Goal: Task Accomplishment & Management: Manage account settings

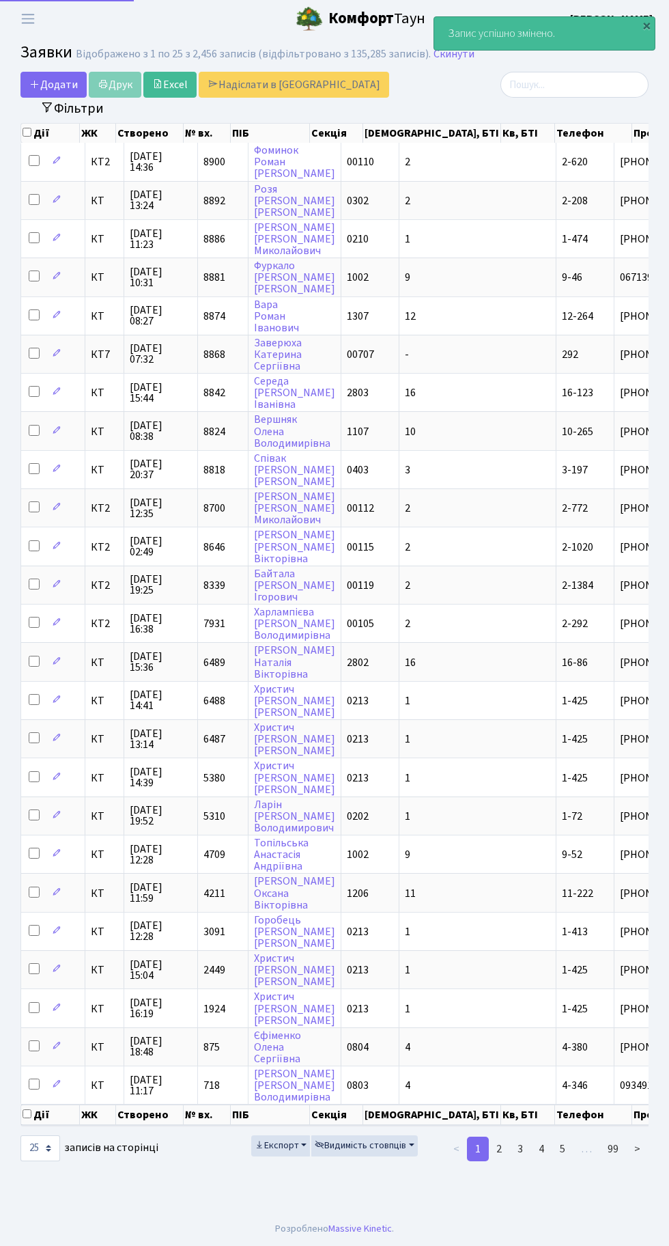
select select "25"
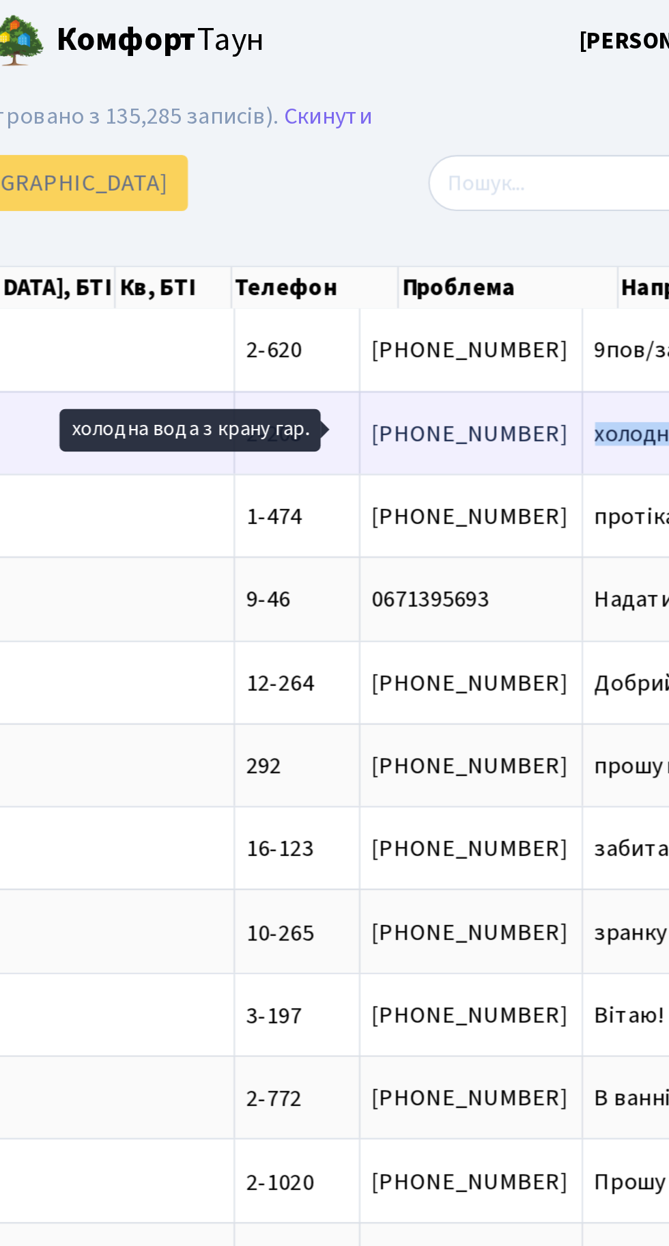
click at [578, 201] on span "холодна вода з[...]" at bounding box center [621, 200] width 87 height 15
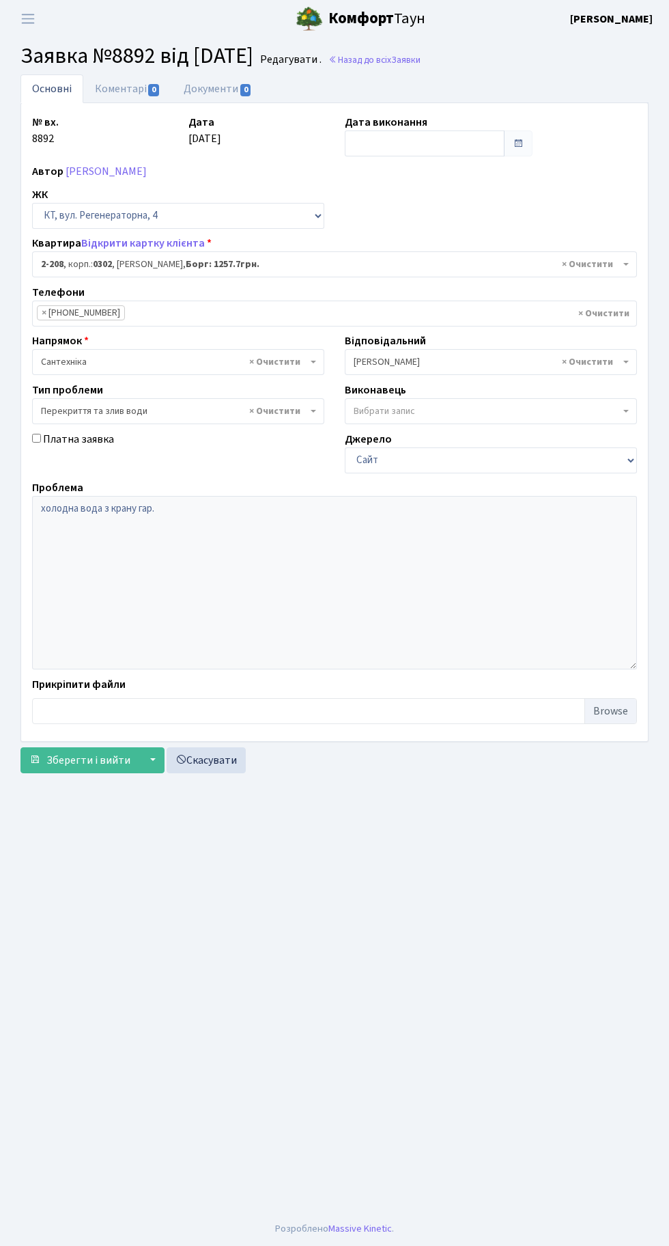
select select "552"
select select "32"
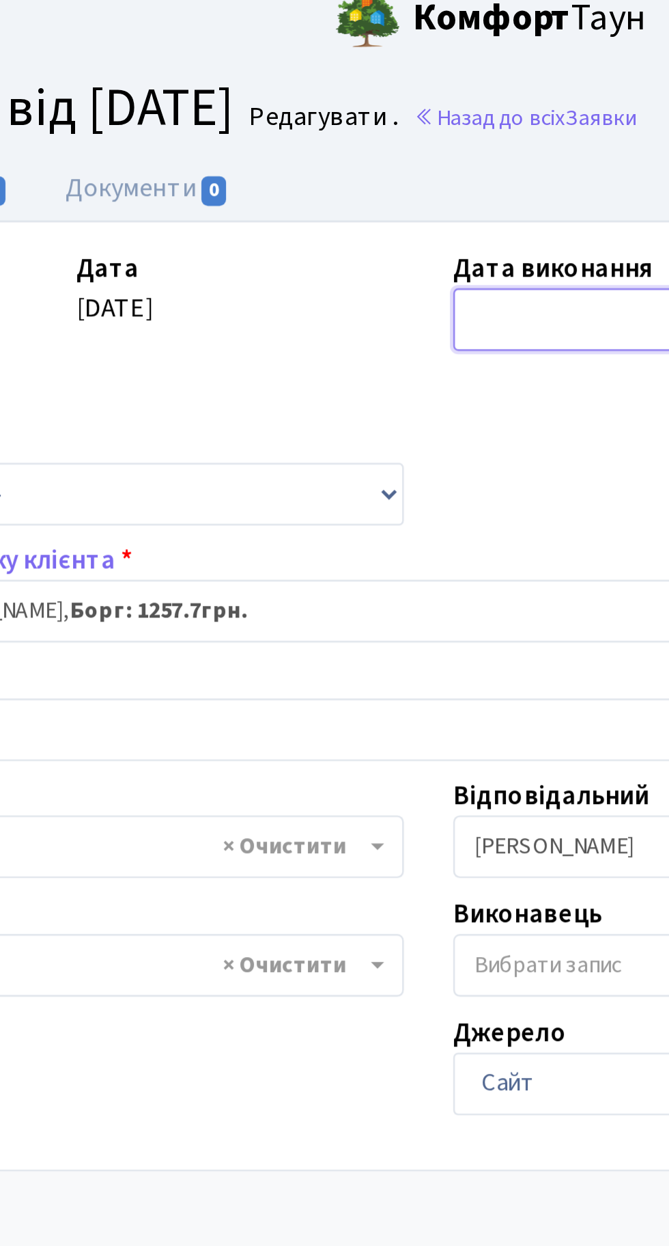
click at [367, 139] on input "text" at bounding box center [425, 143] width 160 height 26
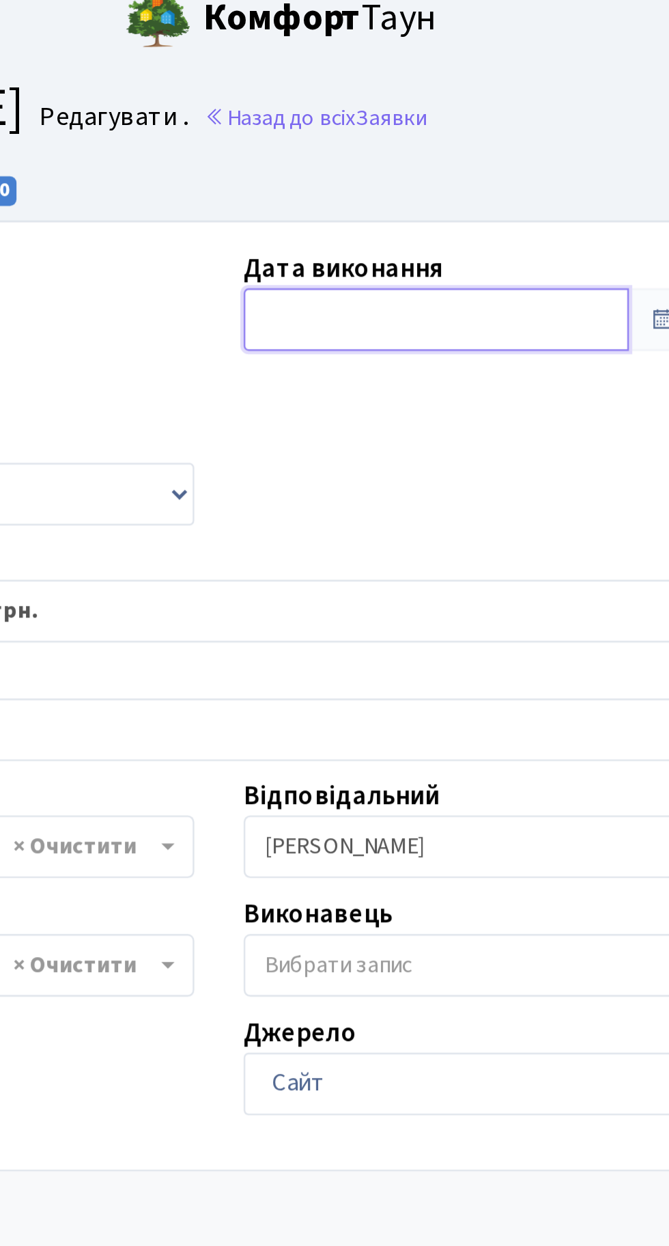
click at [420, 139] on input "text" at bounding box center [425, 143] width 160 height 26
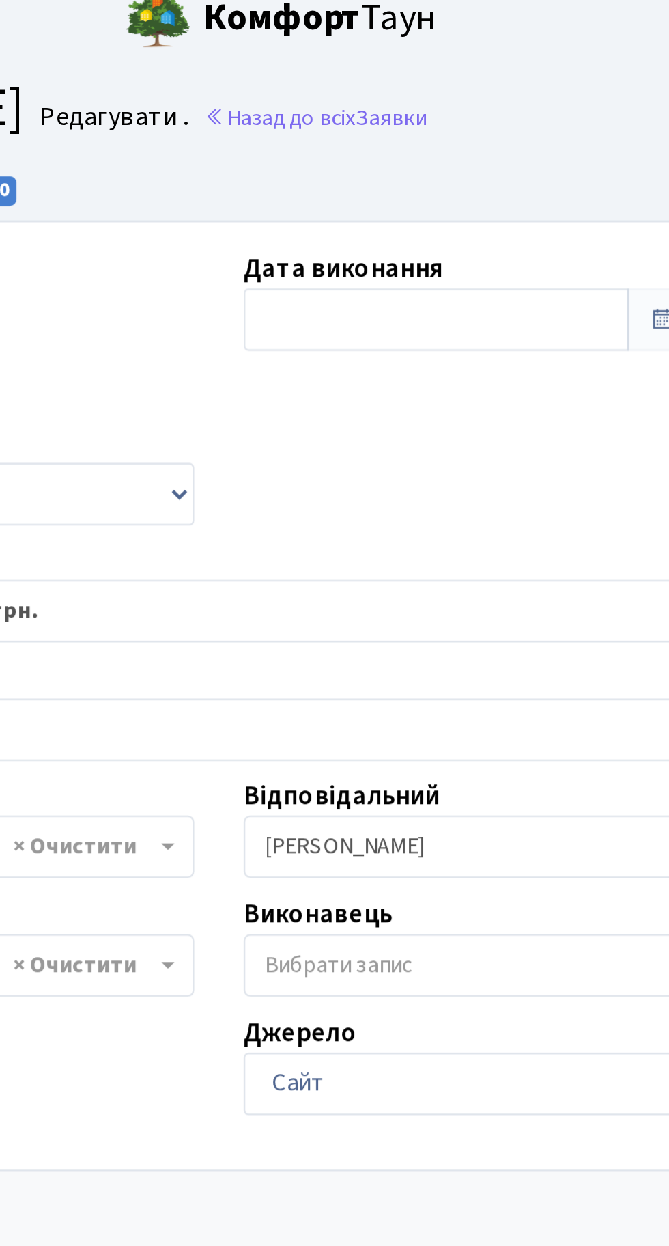
click at [427, 227] on div "№ вх. 8892 Дата 10.10.2025 Дата виконання Автор Зуєва Світлана Диспечер ЖК - КТ…" at bounding box center [335, 422] width 626 height 616
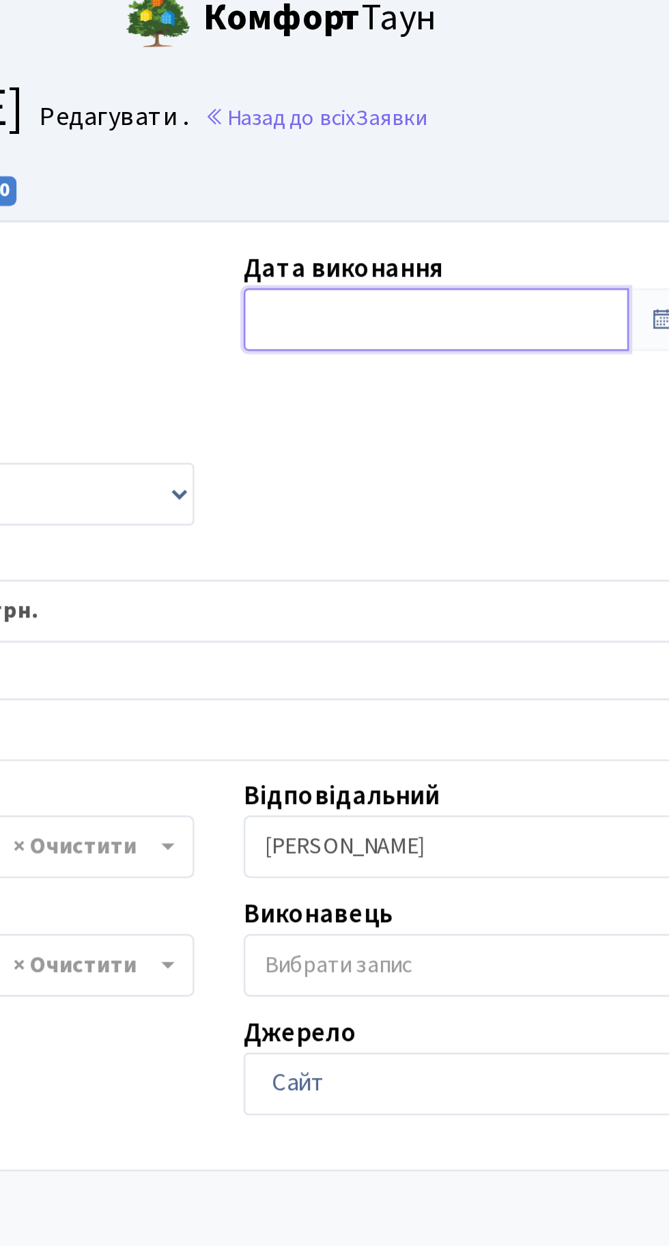
click at [424, 142] on input "text" at bounding box center [425, 143] width 160 height 26
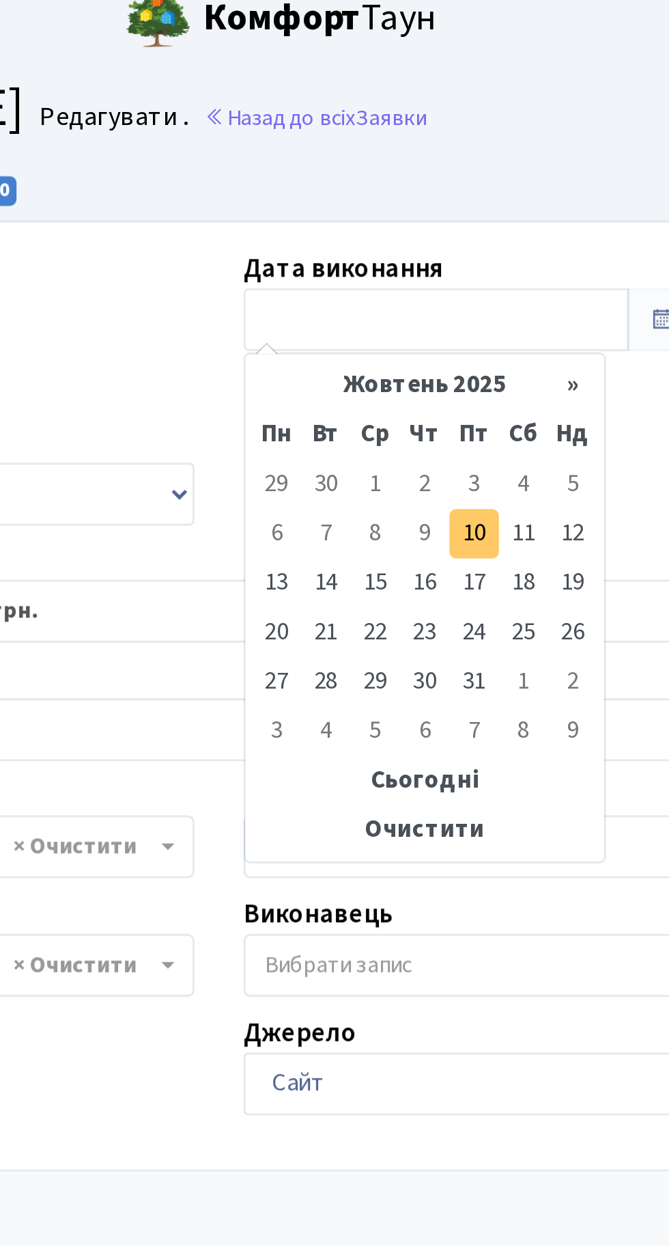
click at [445, 236] on td "10" at bounding box center [440, 232] width 20 height 20
type input "[DATE]"
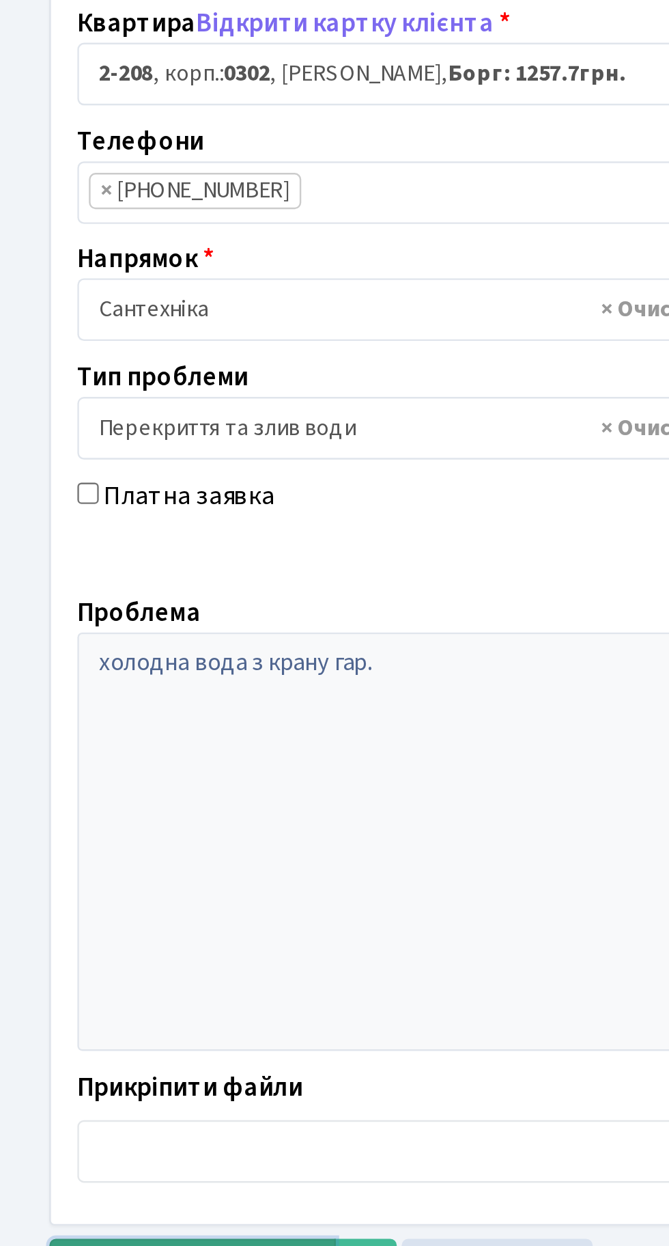
click at [79, 763] on span "Зберегти і вийти" at bounding box center [88, 760] width 84 height 15
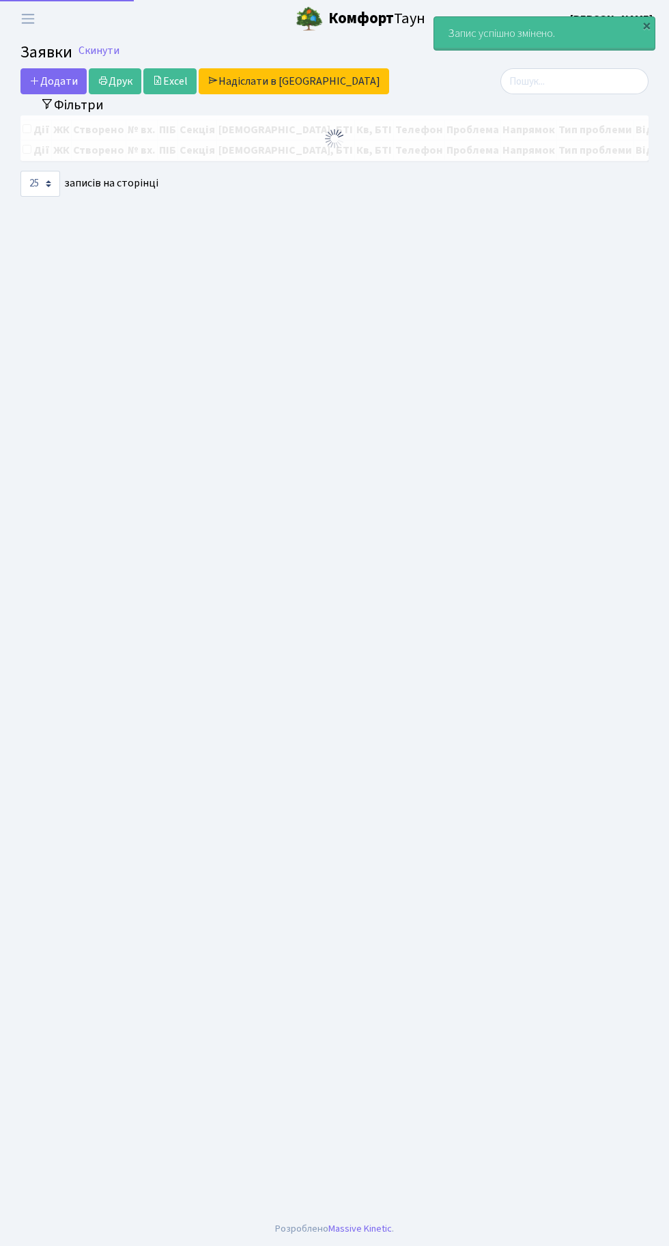
select select "25"
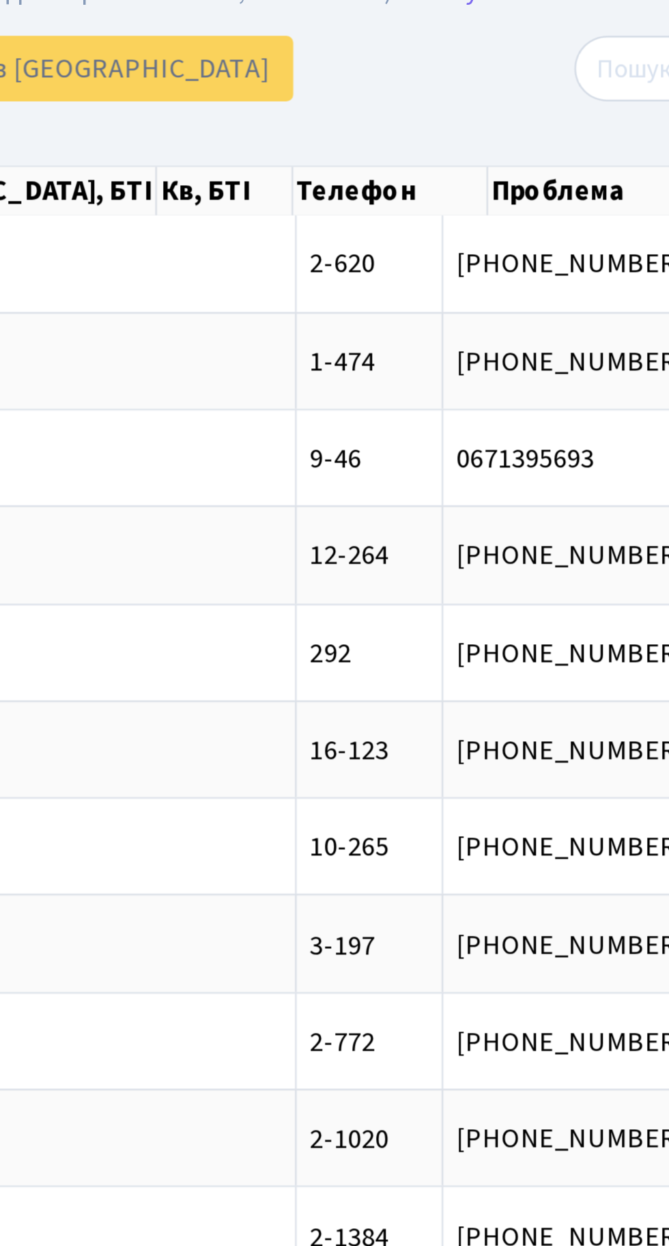
scroll to position [0, 162]
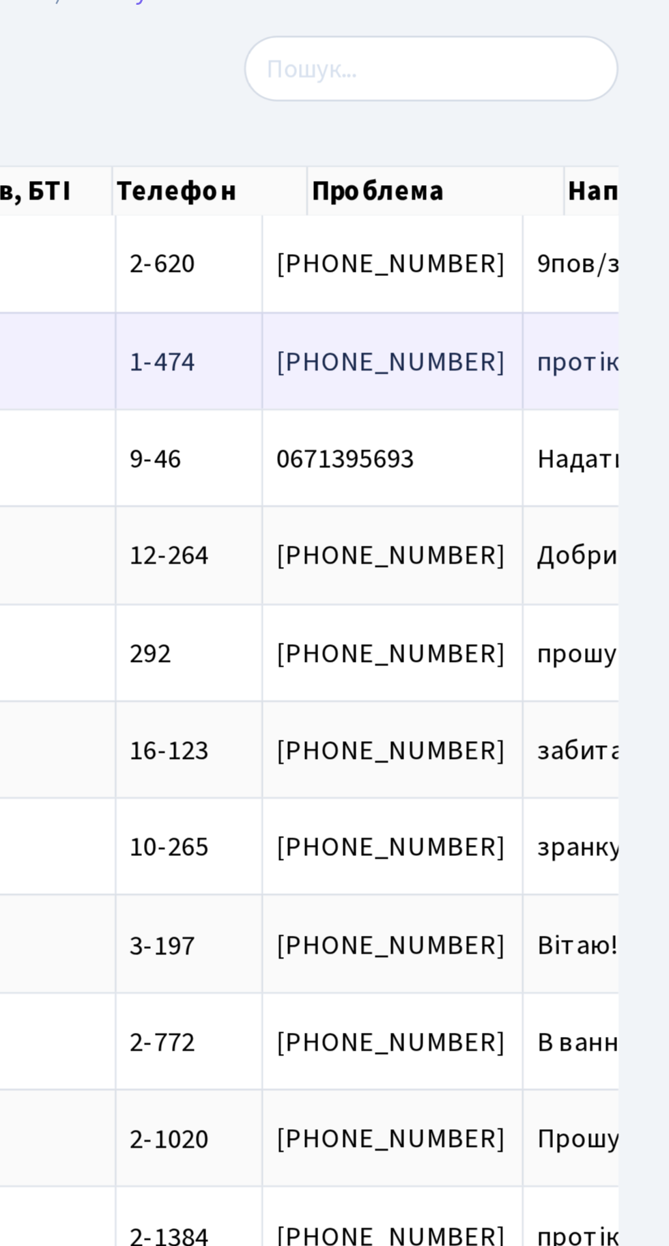
click at [617, 195] on span "протікання" at bounding box center [667, 200] width 100 height 11
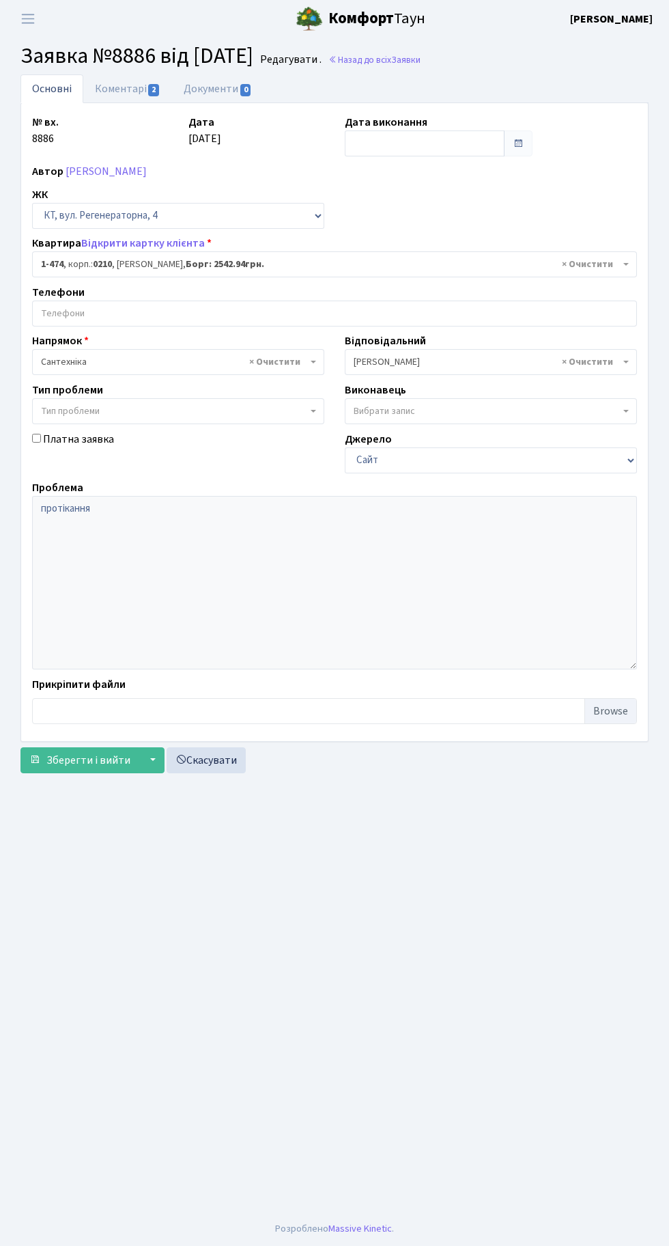
select select "393"
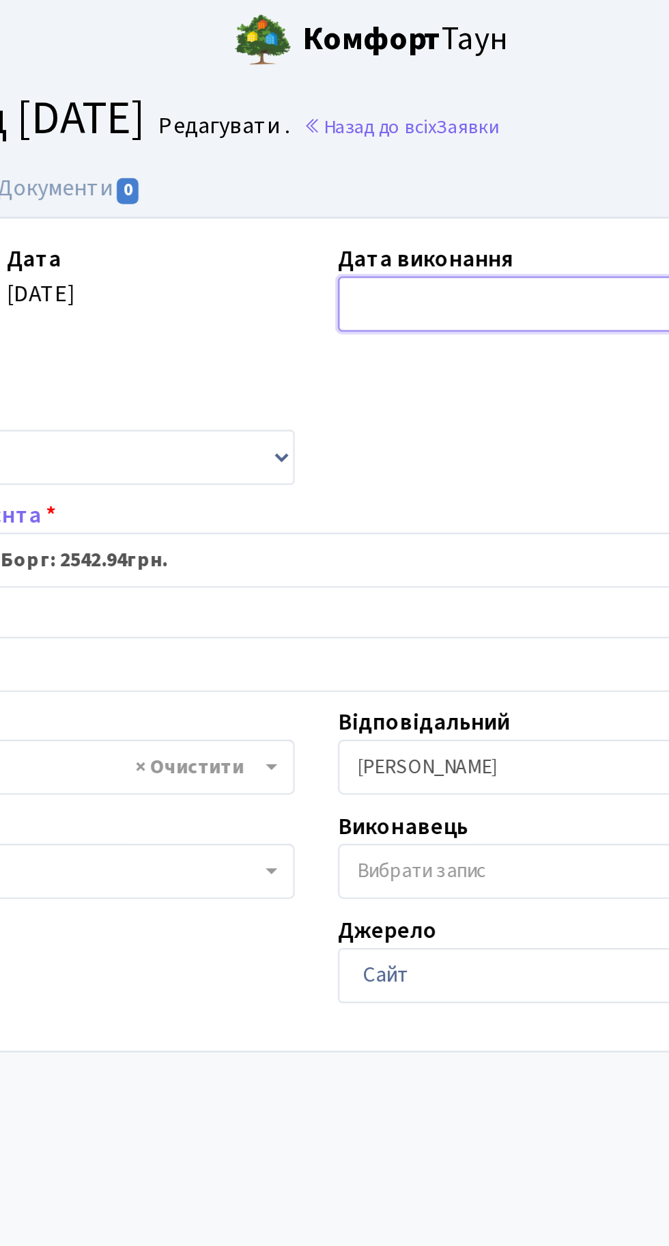
click at [417, 143] on input "text" at bounding box center [425, 143] width 160 height 26
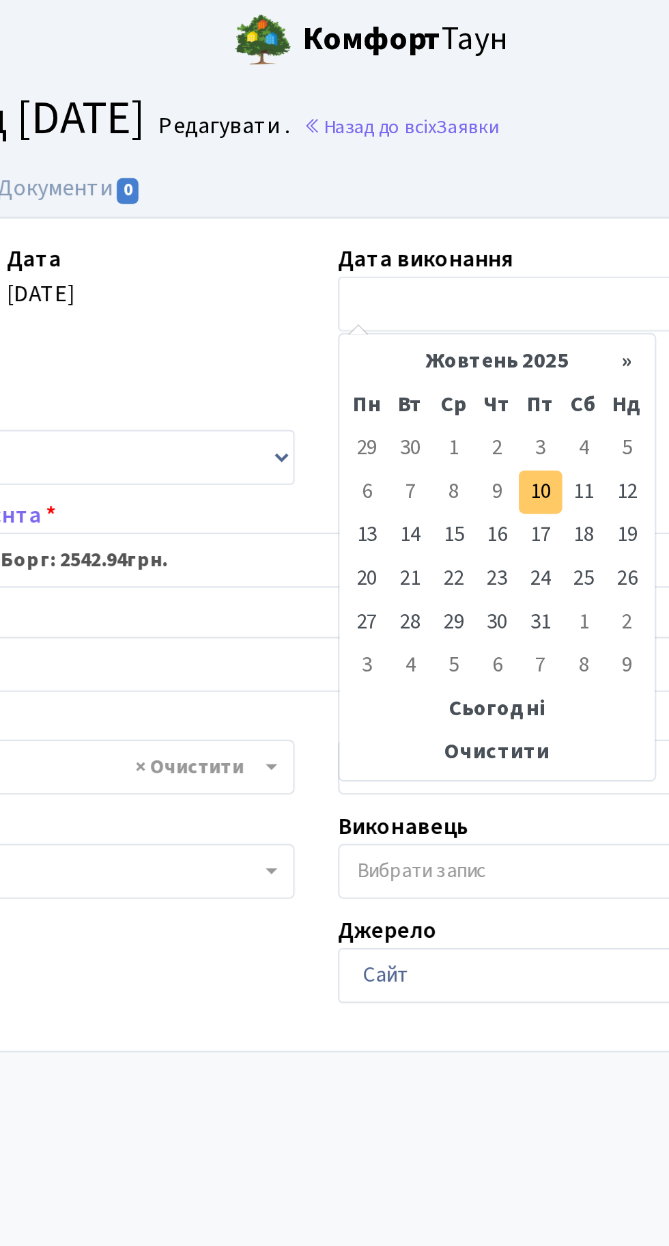
click at [436, 232] on td "10" at bounding box center [440, 232] width 20 height 20
type input "[DATE]"
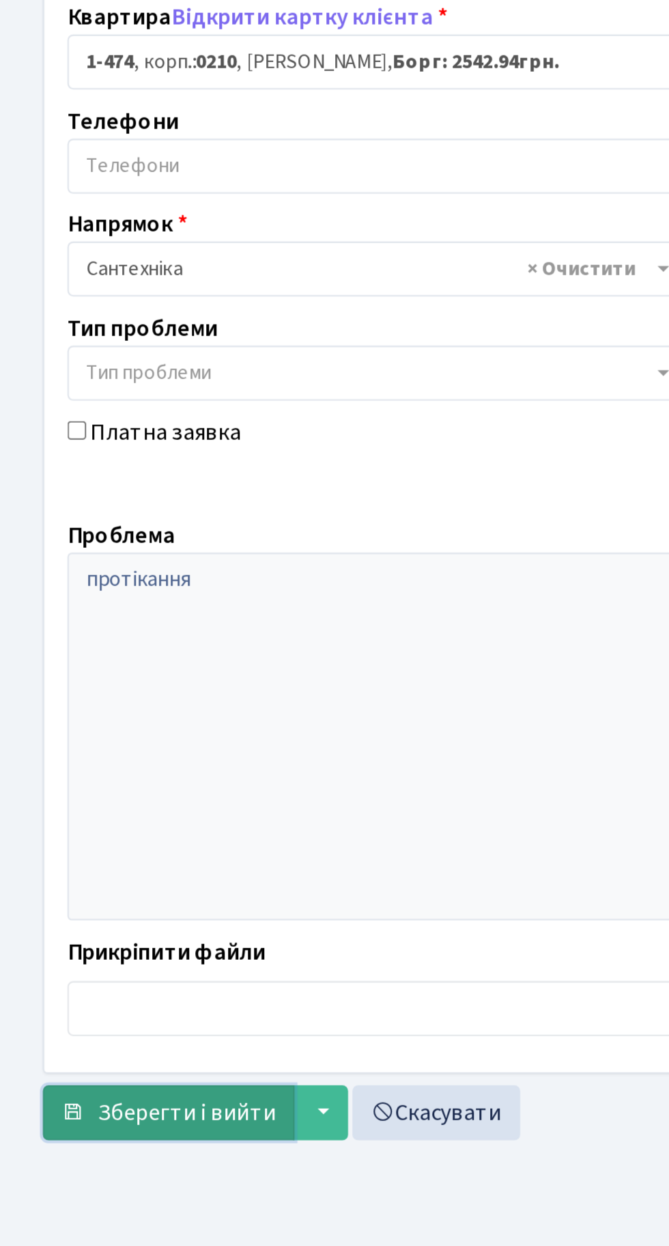
click at [81, 750] on button "Зберегти і вийти" at bounding box center [79, 760] width 119 height 26
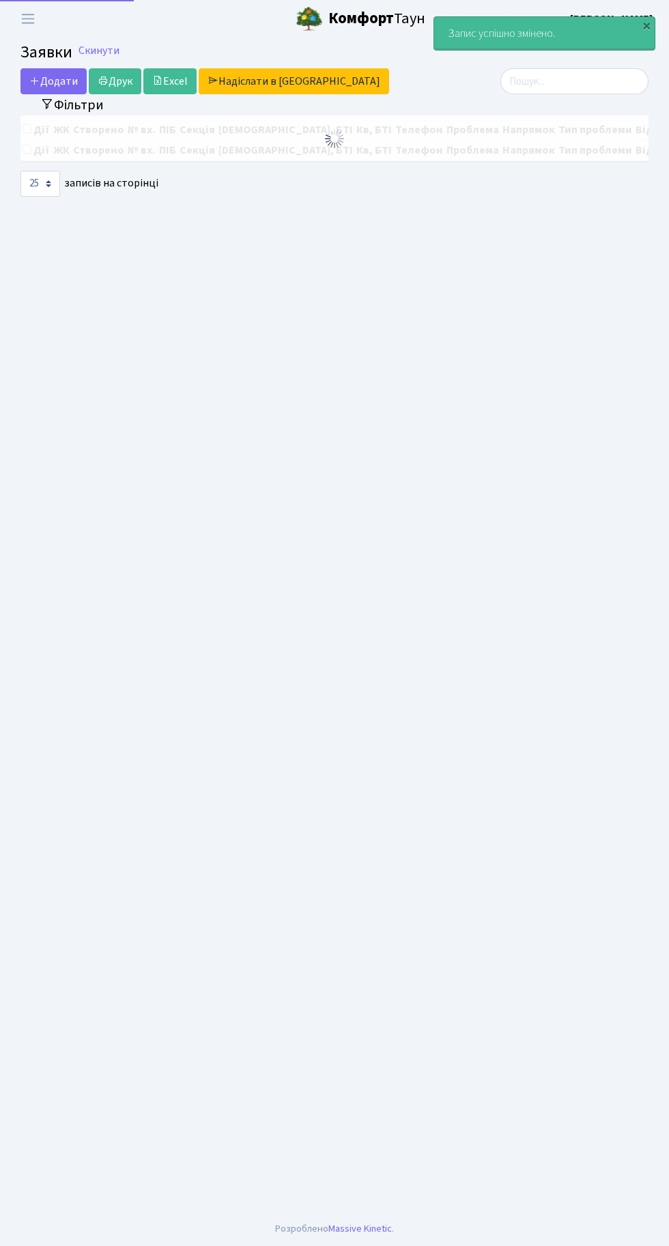
select select "25"
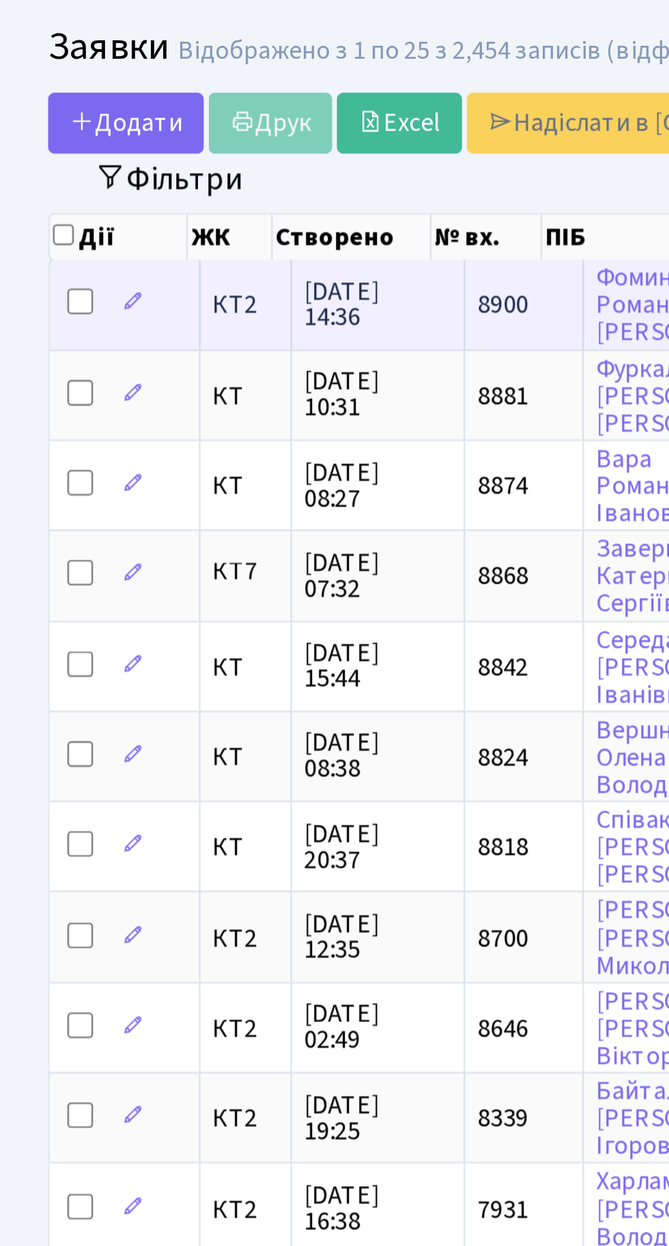
click at [36, 158] on input "checkbox" at bounding box center [34, 160] width 11 height 11
checkbox input "true"
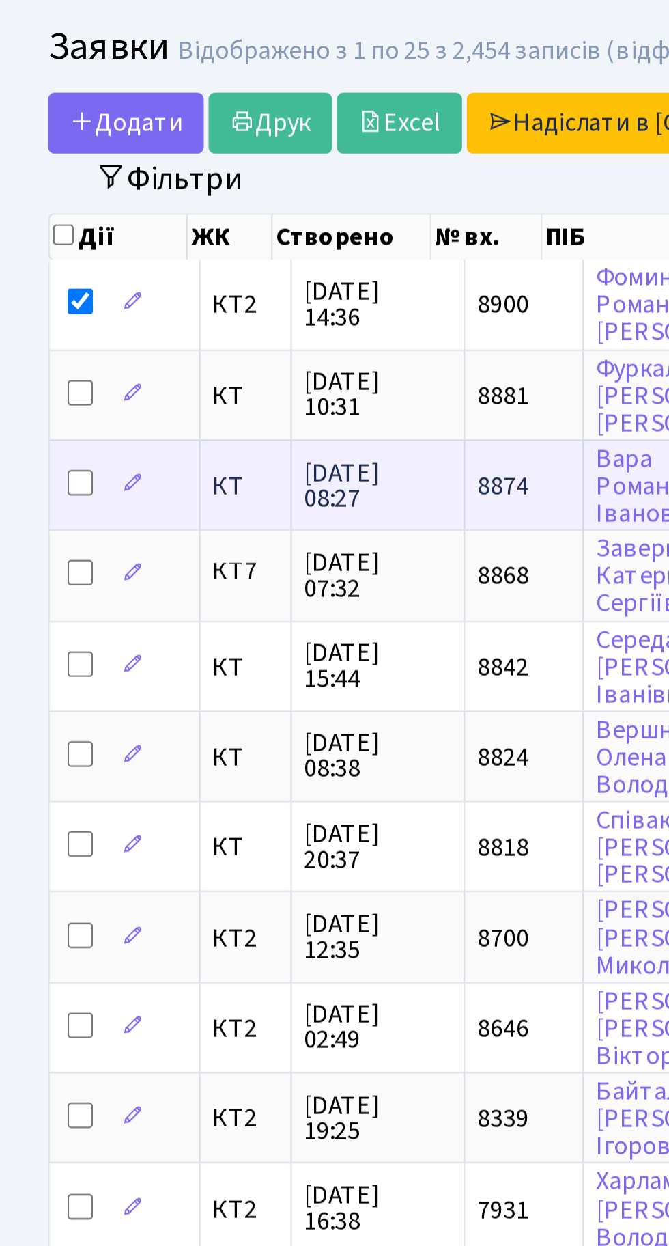
click at [31, 233] on input "checkbox" at bounding box center [34, 237] width 11 height 11
checkbox input "true"
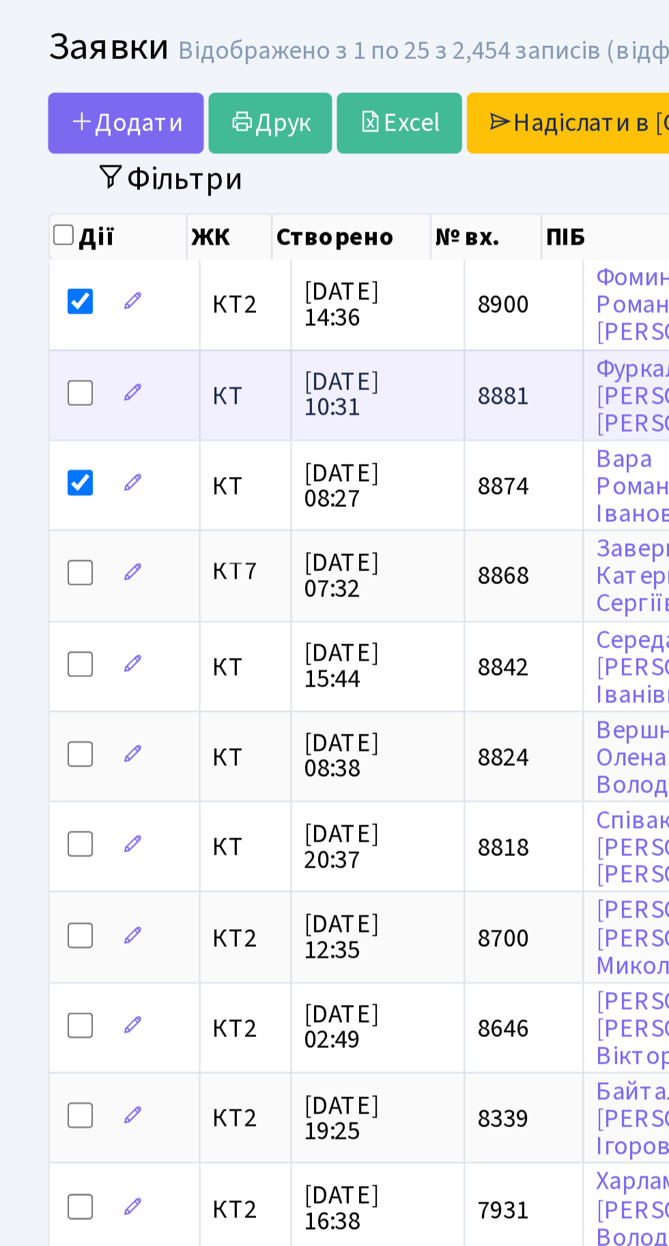
click at [33, 194] on input "checkbox" at bounding box center [34, 199] width 11 height 11
checkbox input "true"
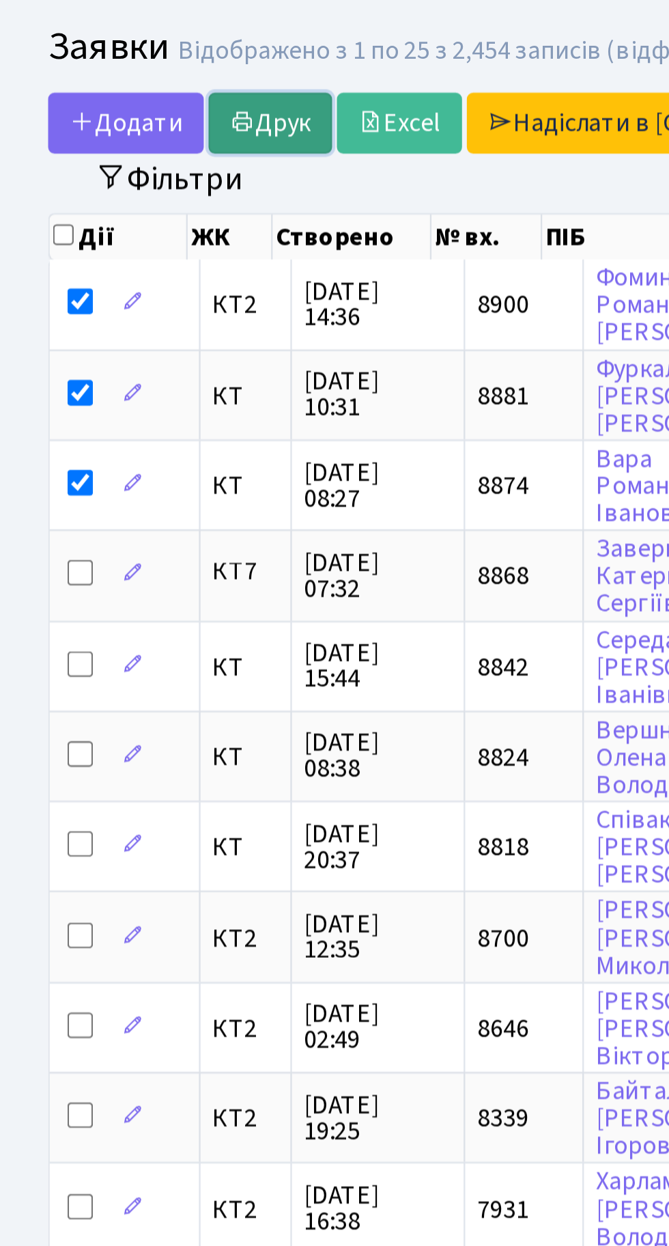
click at [126, 83] on link "Друк" at bounding box center [115, 85] width 53 height 26
